Goal: Navigation & Orientation: Find specific page/section

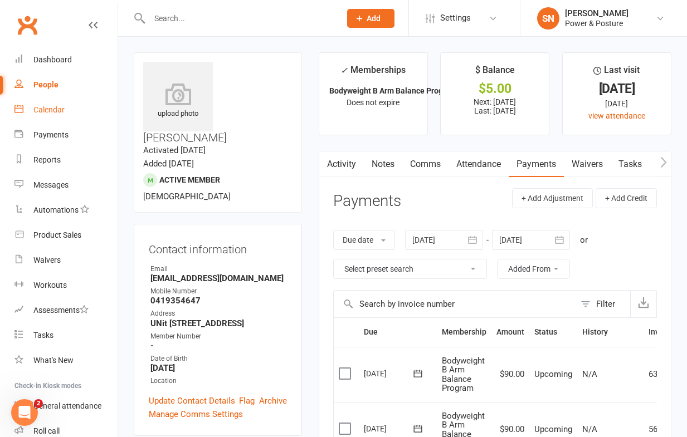
click at [51, 108] on div "Calendar" at bounding box center [48, 109] width 31 height 9
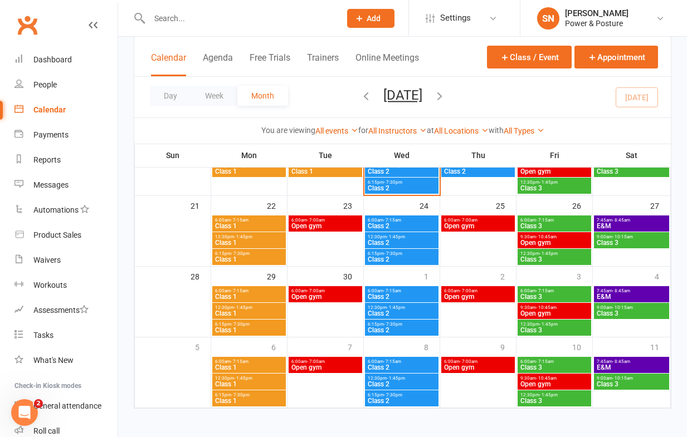
scroll to position [257, 0]
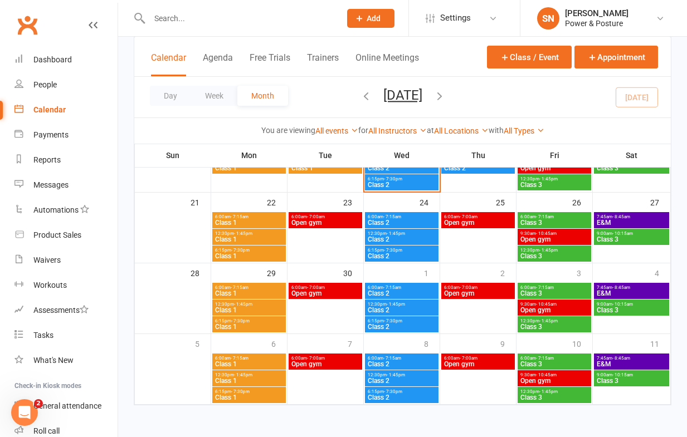
click at [389, 184] on span "Class 2" at bounding box center [401, 185] width 69 height 7
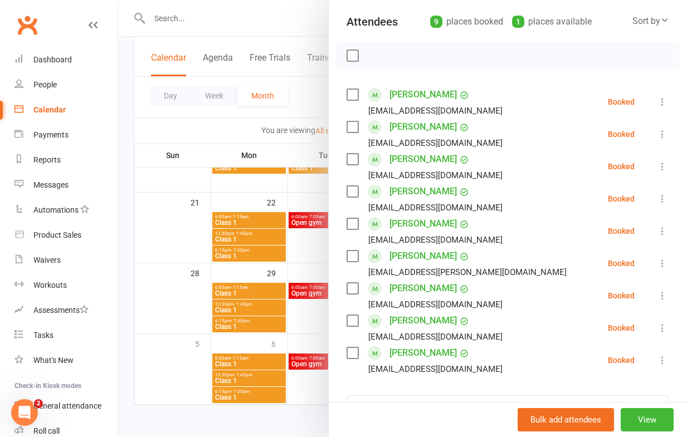
scroll to position [127, 0]
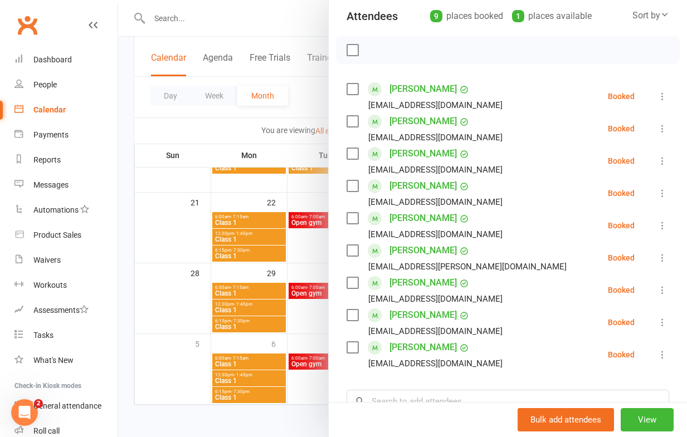
click at [203, 129] on div at bounding box center [402, 218] width 569 height 437
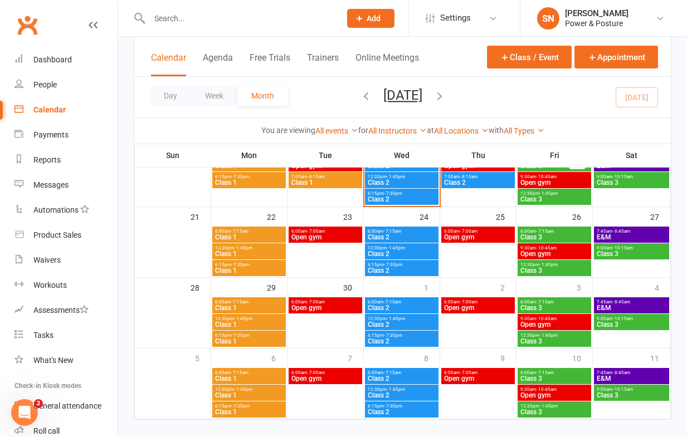
scroll to position [236, 0]
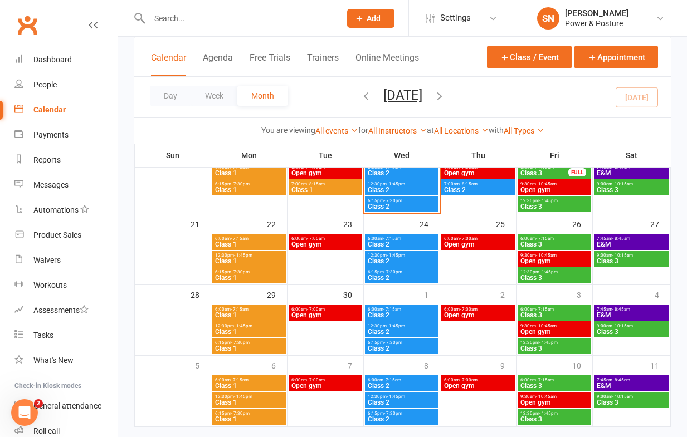
click at [251, 187] on span "Class 1" at bounding box center [249, 190] width 69 height 7
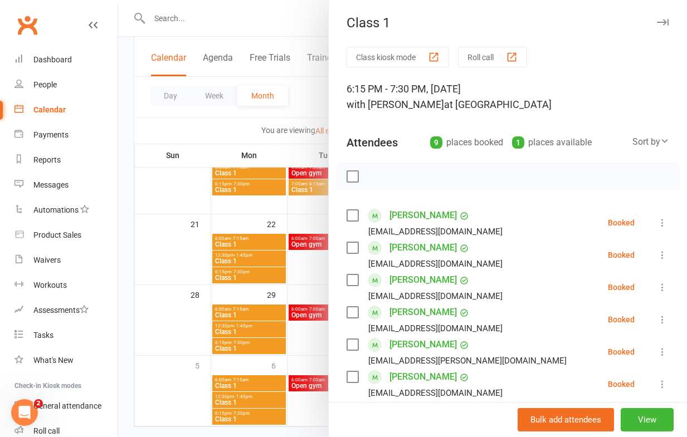
scroll to position [0, 0]
click at [181, 128] on div at bounding box center [402, 218] width 569 height 437
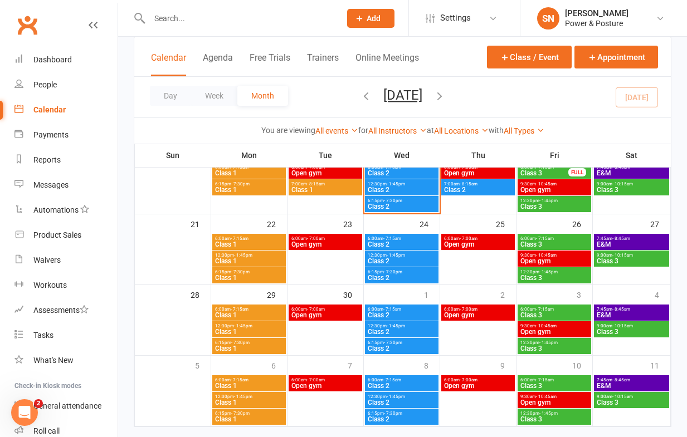
click at [406, 200] on span "6:15pm - 7:30pm" at bounding box center [401, 200] width 69 height 5
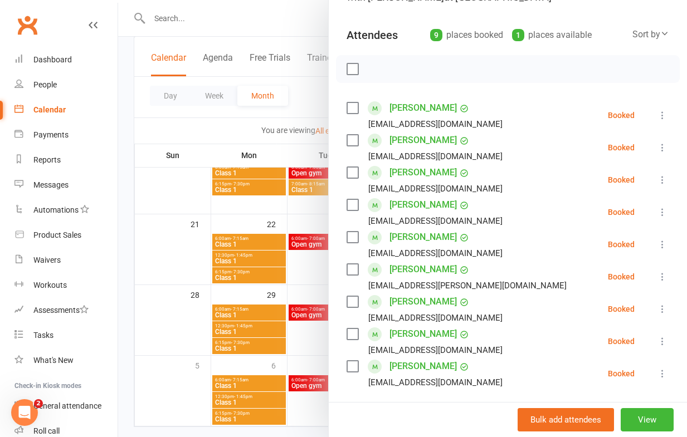
scroll to position [221, 0]
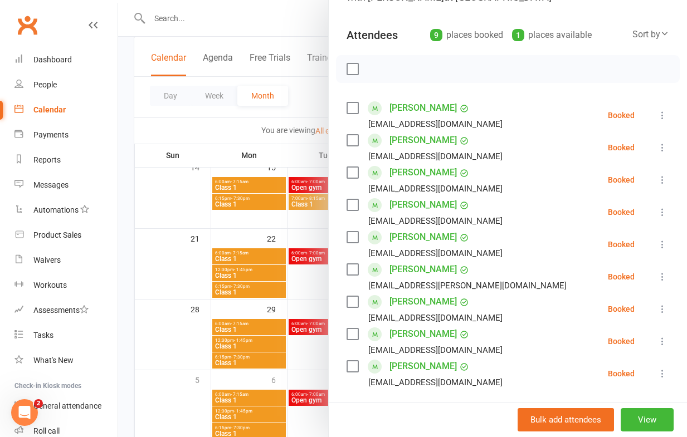
click at [165, 216] on div at bounding box center [402, 218] width 569 height 437
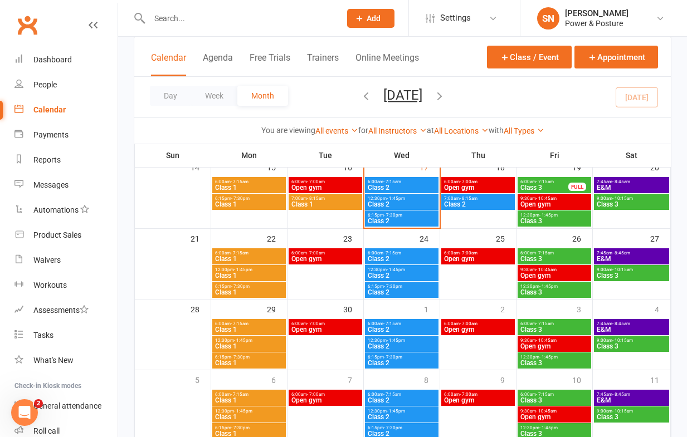
click at [393, 214] on span "- 7:30pm" at bounding box center [393, 215] width 18 height 5
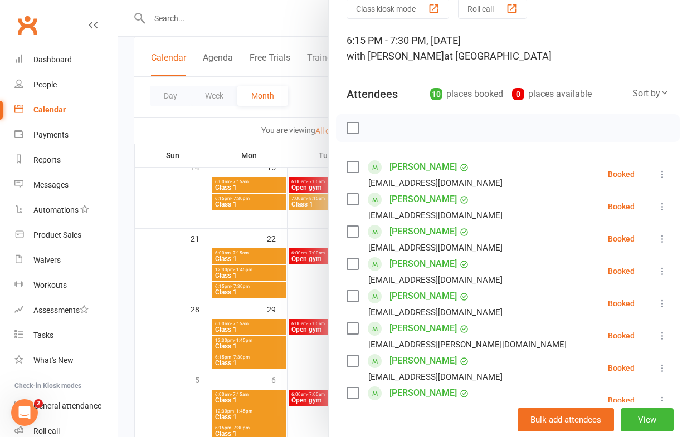
scroll to position [60, 0]
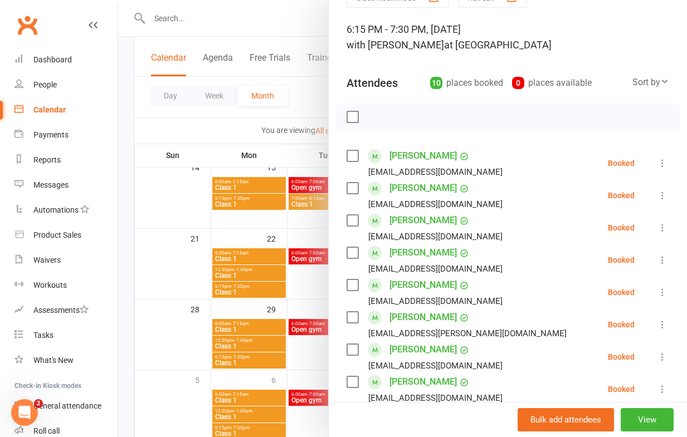
click at [304, 107] on div at bounding box center [402, 218] width 569 height 437
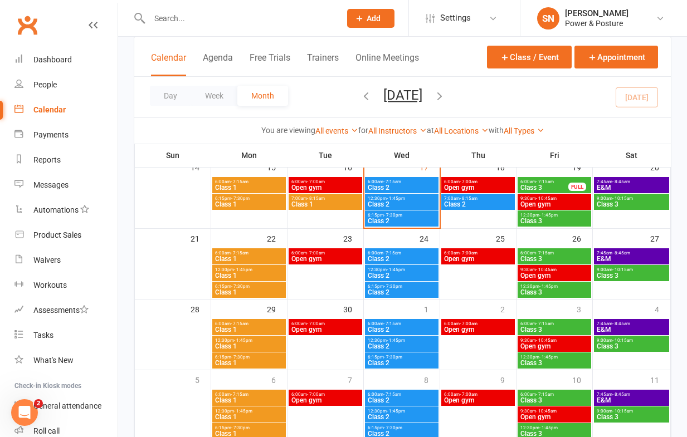
click at [555, 182] on span "6:00am - 7:15am" at bounding box center [544, 181] width 49 height 5
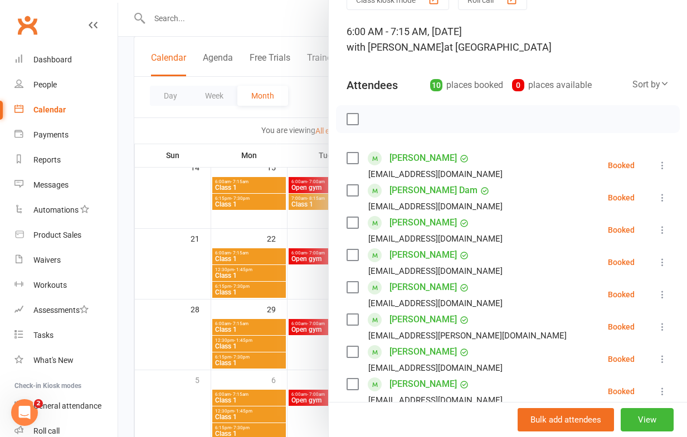
scroll to position [0, 0]
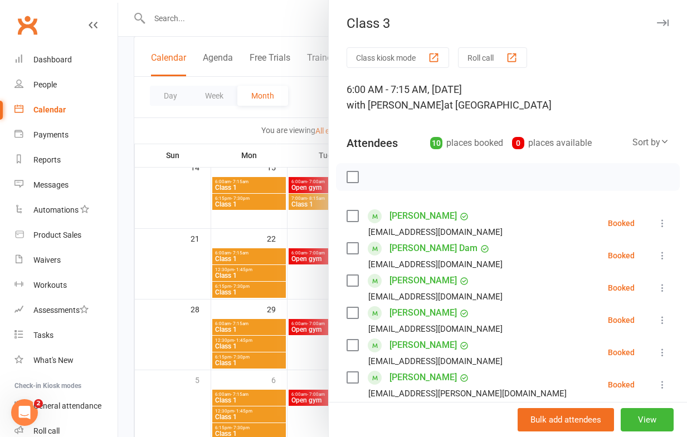
click at [313, 86] on div at bounding box center [402, 218] width 569 height 437
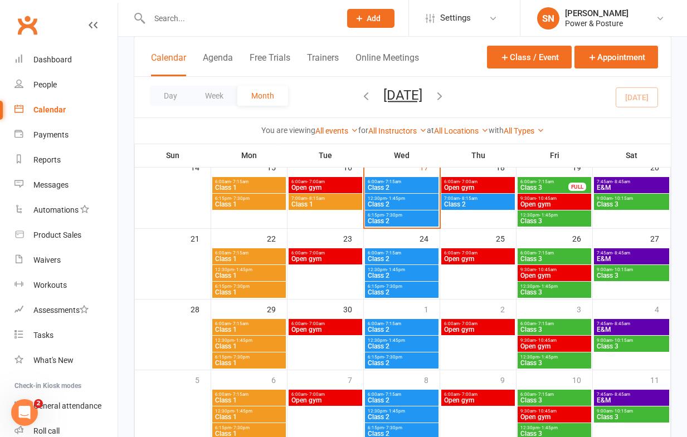
click at [554, 207] on div "9:30am - 10:45am Open gym" at bounding box center [555, 202] width 74 height 16
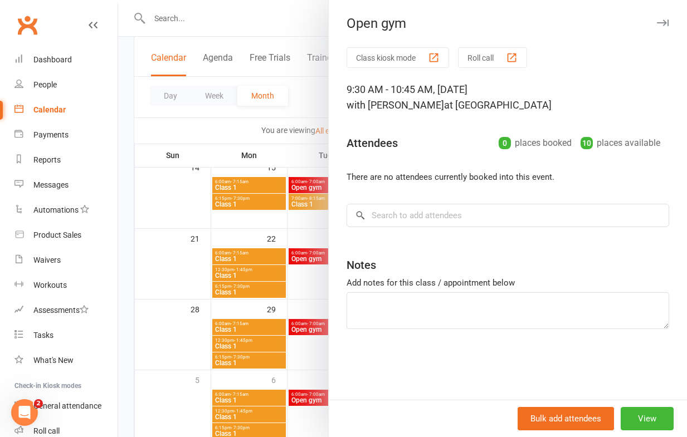
click at [318, 87] on div at bounding box center [402, 218] width 569 height 437
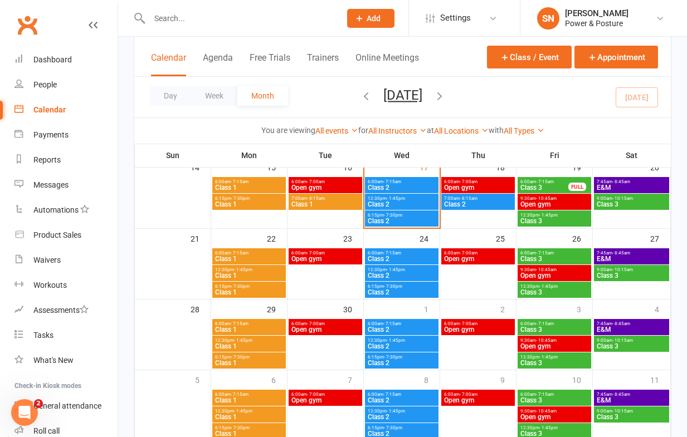
click at [541, 215] on span "- 1:45pm" at bounding box center [548, 215] width 18 height 5
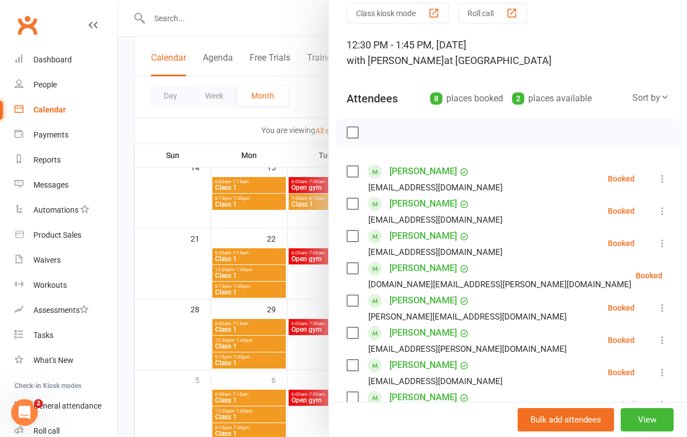
scroll to position [48, 0]
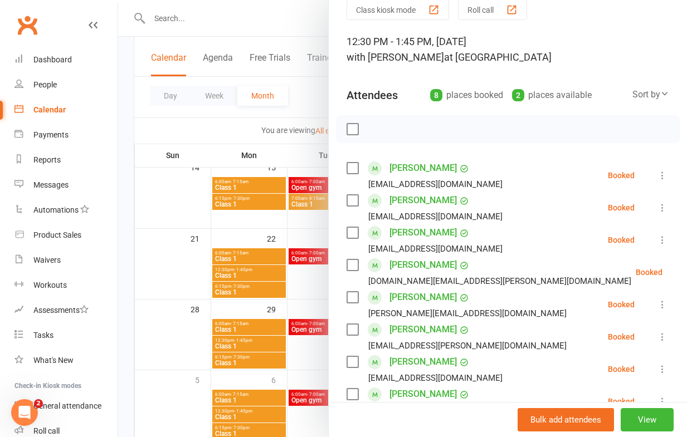
click at [225, 127] on div at bounding box center [402, 218] width 569 height 437
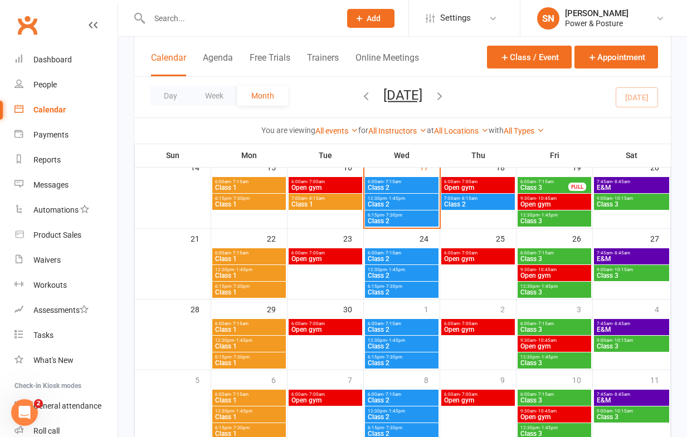
click at [614, 184] on span "E&M" at bounding box center [631, 187] width 71 height 7
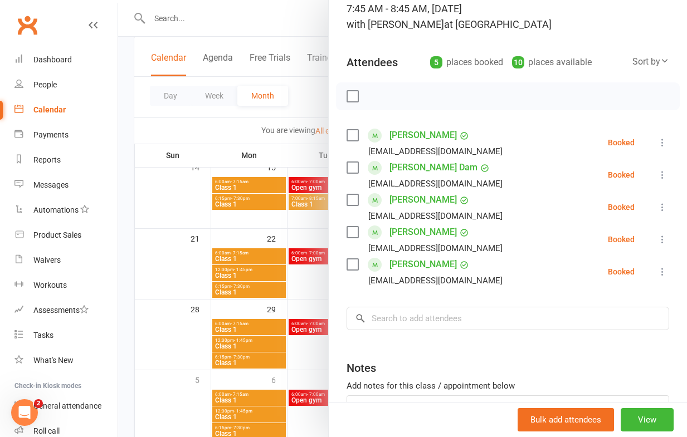
scroll to position [0, 0]
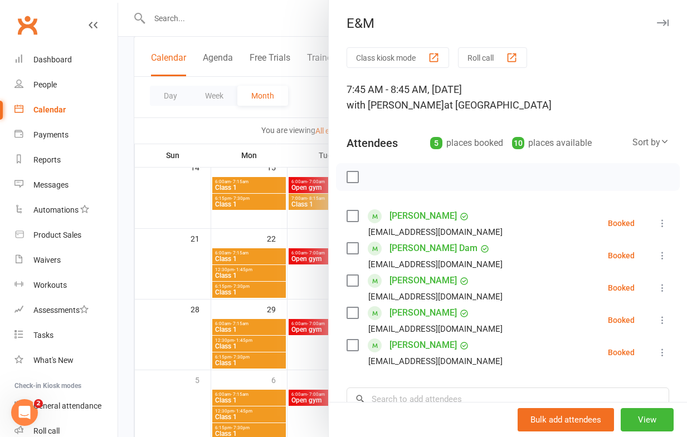
click at [236, 129] on div at bounding box center [402, 218] width 569 height 437
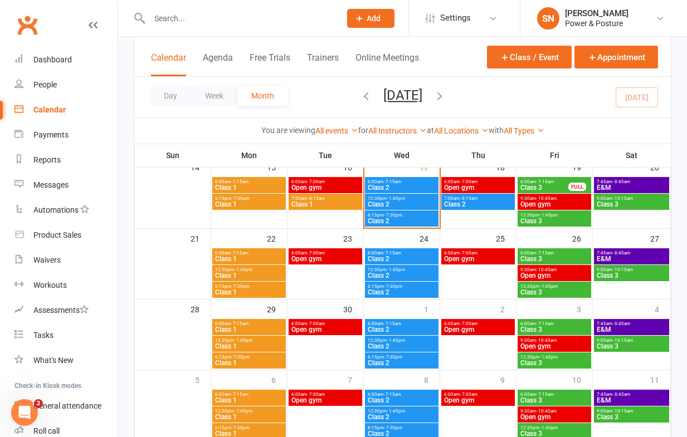
click at [392, 218] on span "Class 2" at bounding box center [401, 221] width 69 height 7
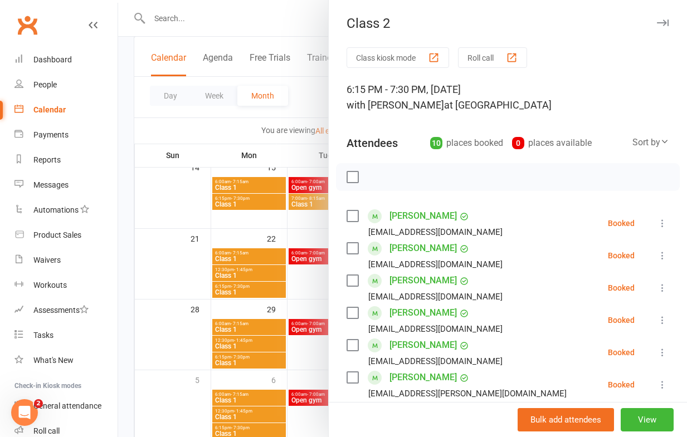
click at [213, 120] on div at bounding box center [402, 218] width 569 height 437
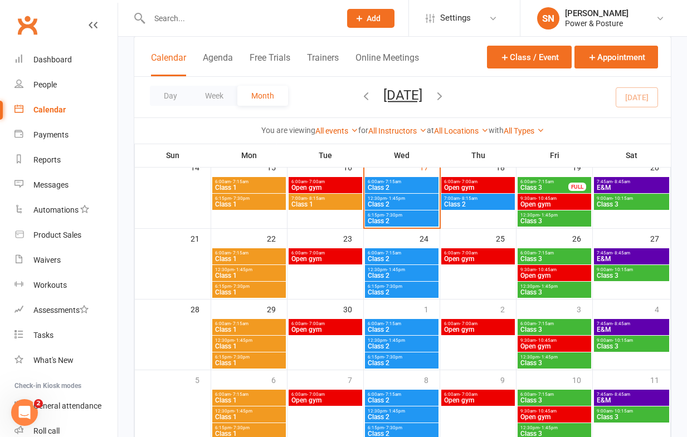
click at [380, 218] on span "Class 2" at bounding box center [401, 221] width 69 height 7
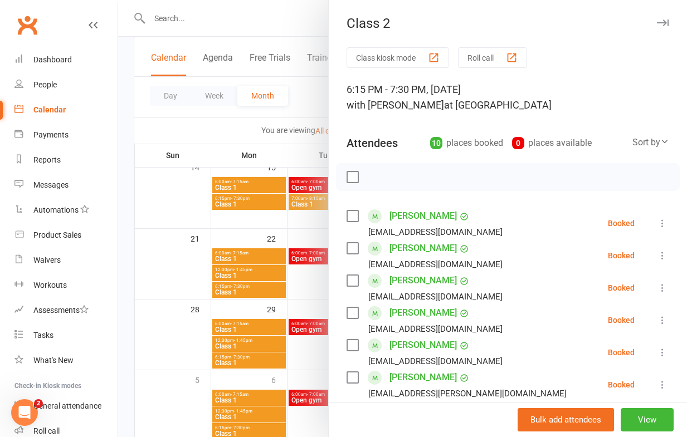
click at [353, 177] on label at bounding box center [352, 177] width 11 height 11
click at [376, 181] on icon "button" at bounding box center [377, 177] width 12 height 12
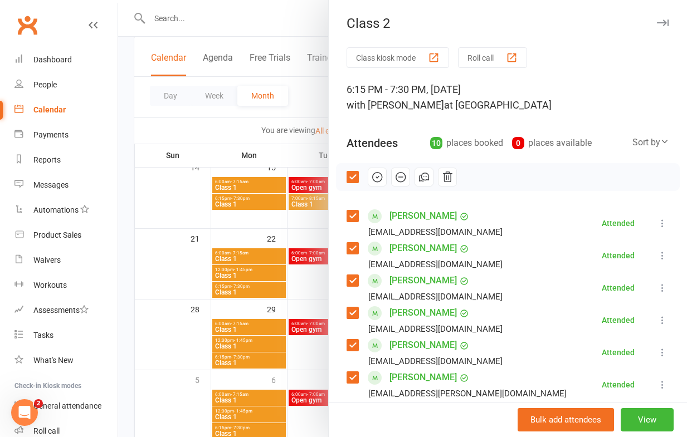
click at [177, 133] on div at bounding box center [402, 218] width 569 height 437
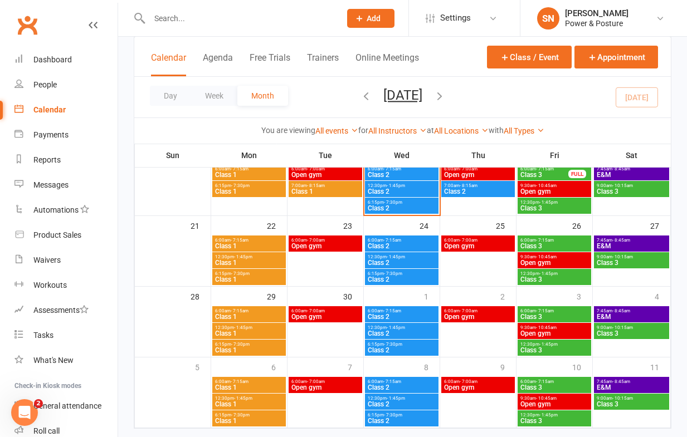
scroll to position [234, 0]
